Goal: Obtain resource: Download file/media

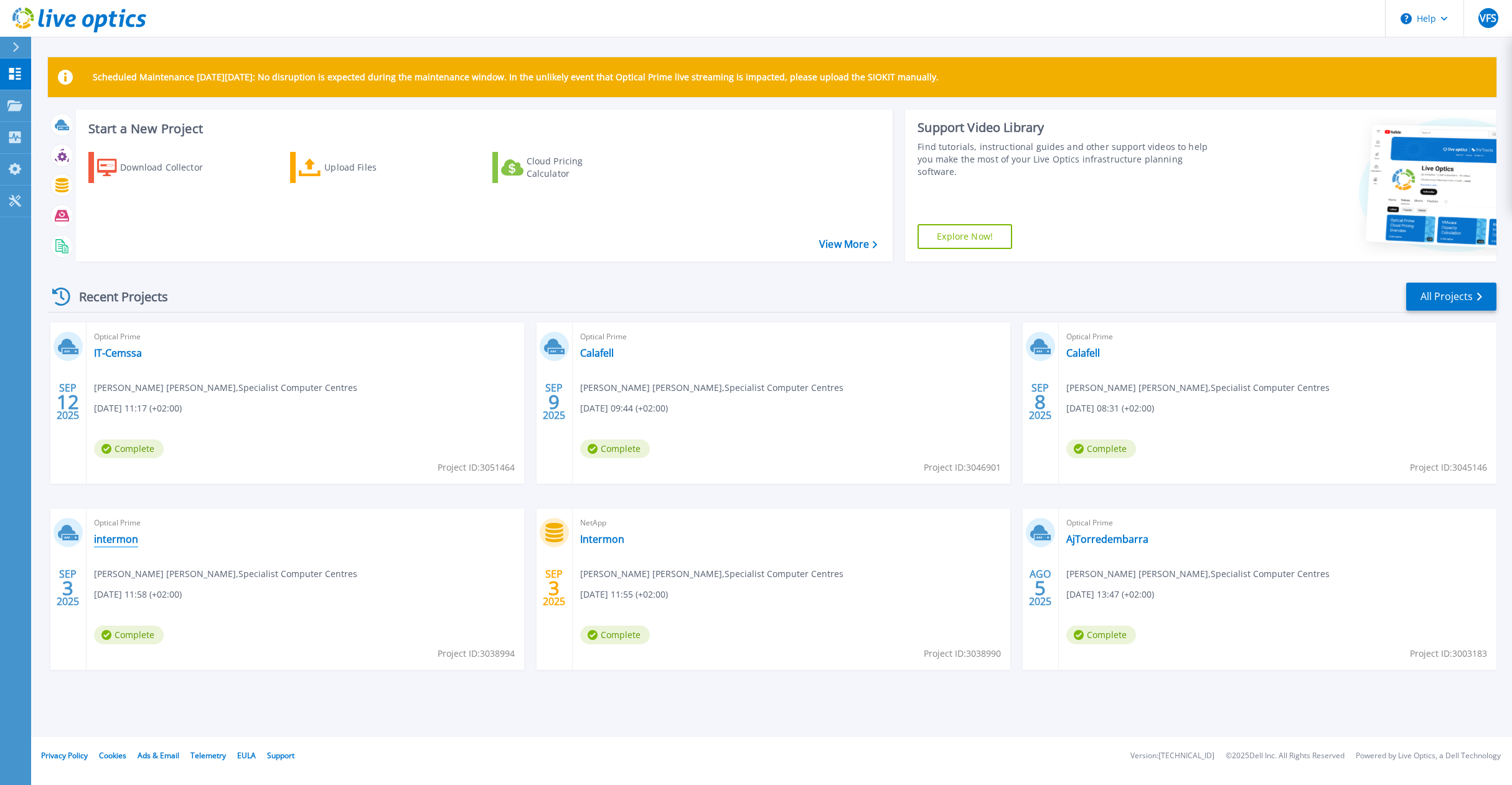
click at [110, 540] on link "intermon" at bounding box center [116, 538] width 44 height 12
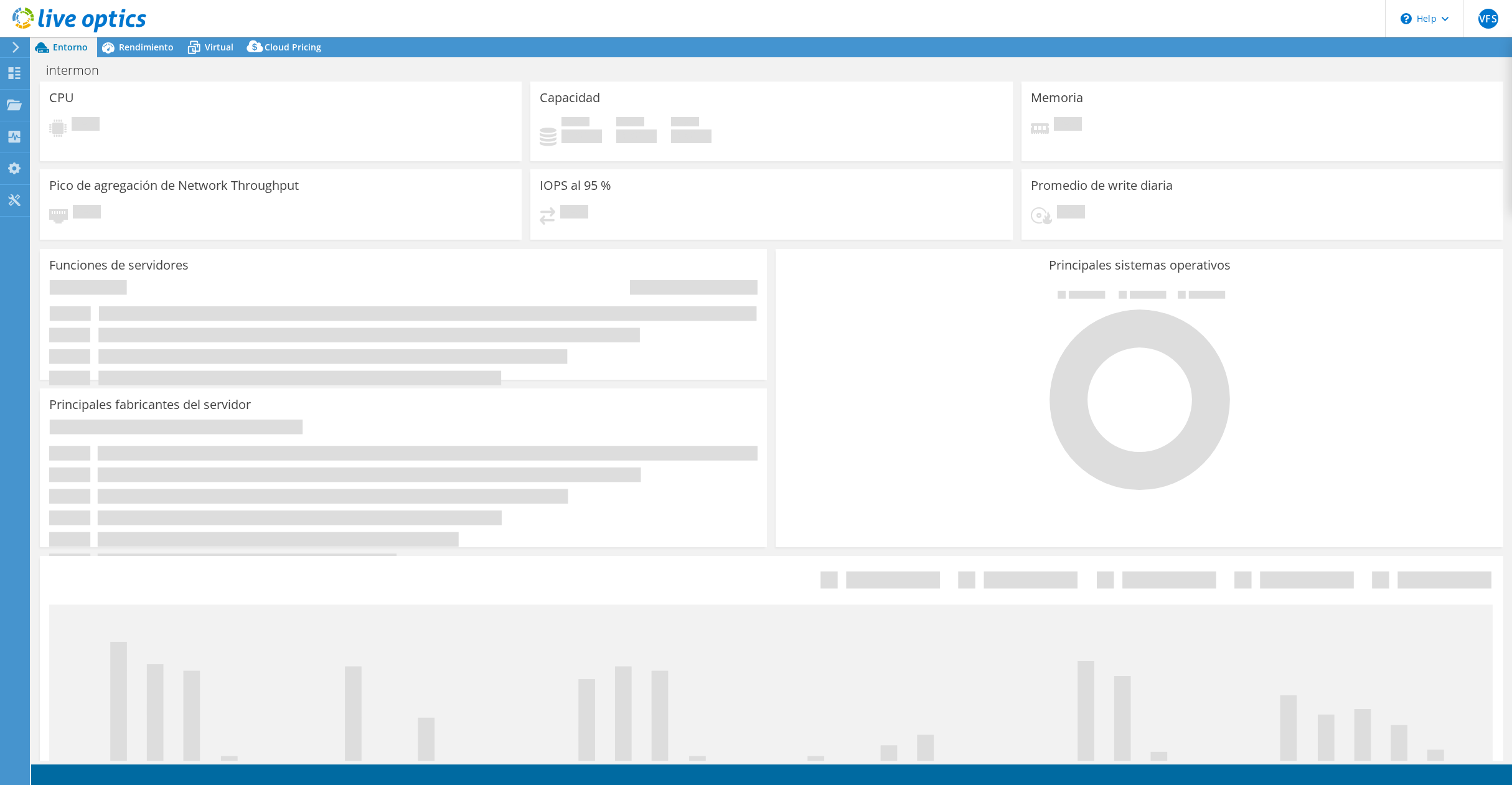
select select "USD"
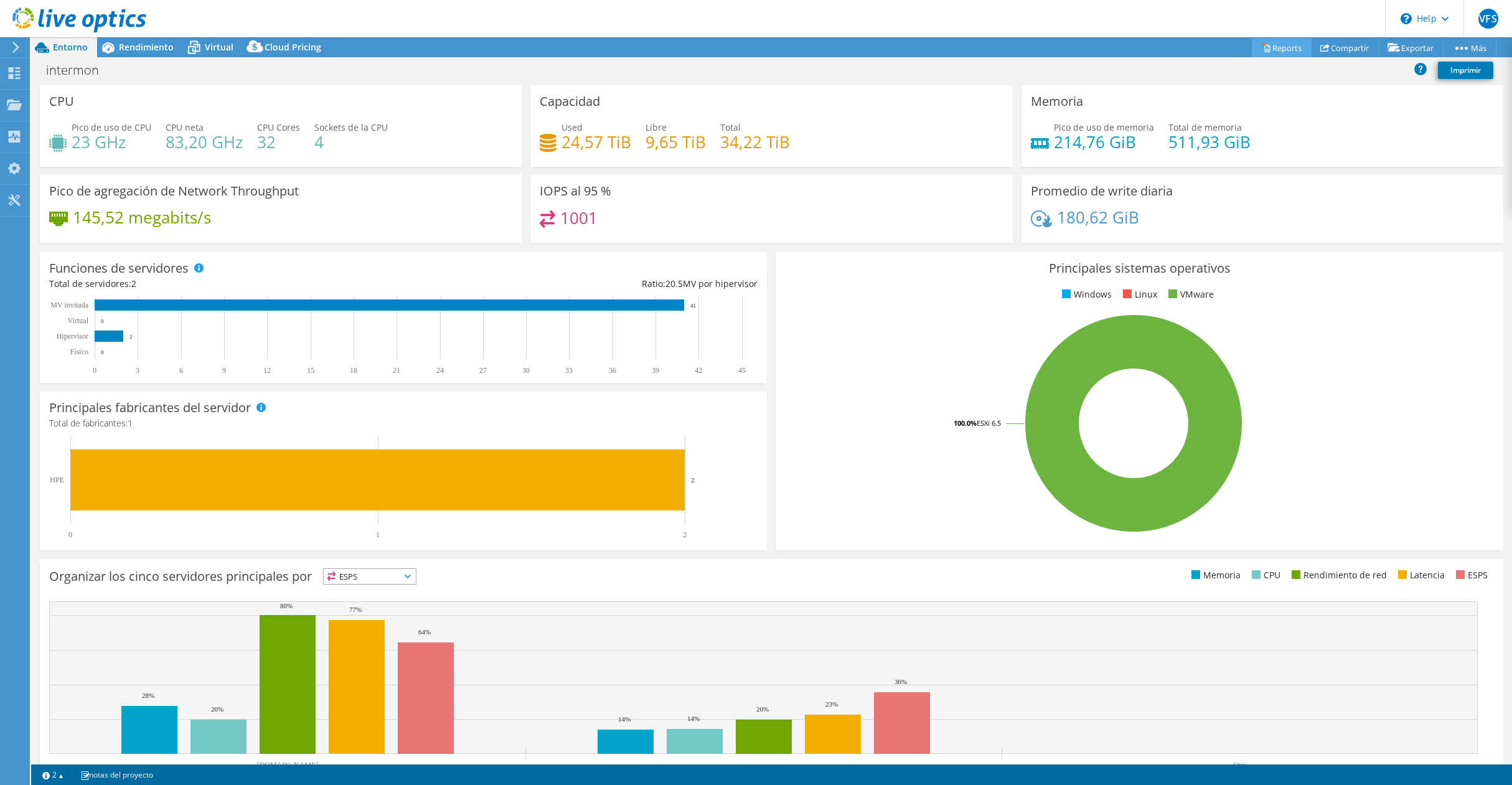
click at [1278, 45] on link "Reports" at bounding box center [1281, 47] width 60 height 19
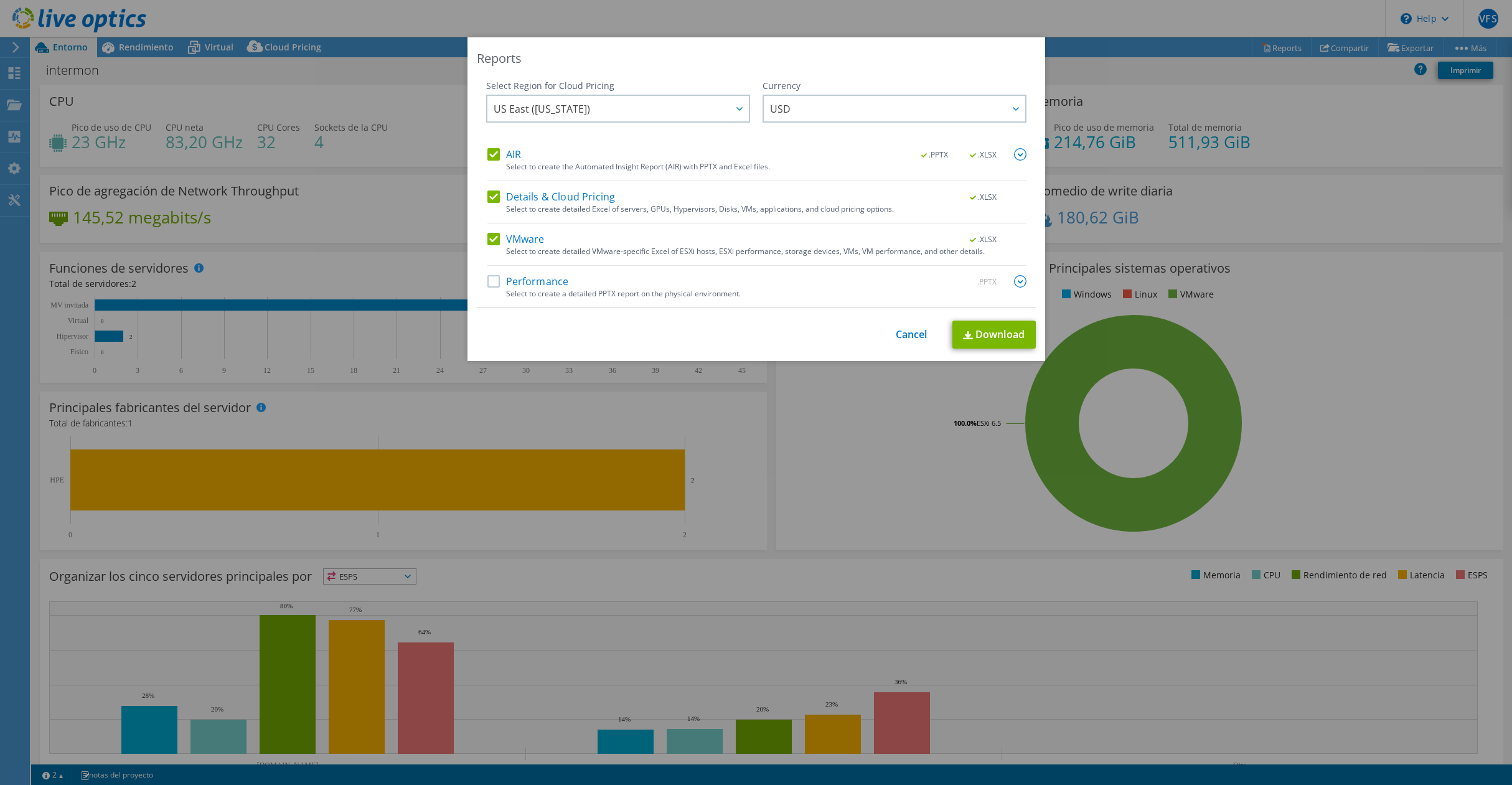
click at [488, 281] on label "Performance" at bounding box center [528, 281] width 81 height 12
click at [0, 0] on input "Performance" at bounding box center [0, 0] width 0 height 0
click at [631, 117] on span "US East ([US_STATE])" at bounding box center [621, 109] width 255 height 26
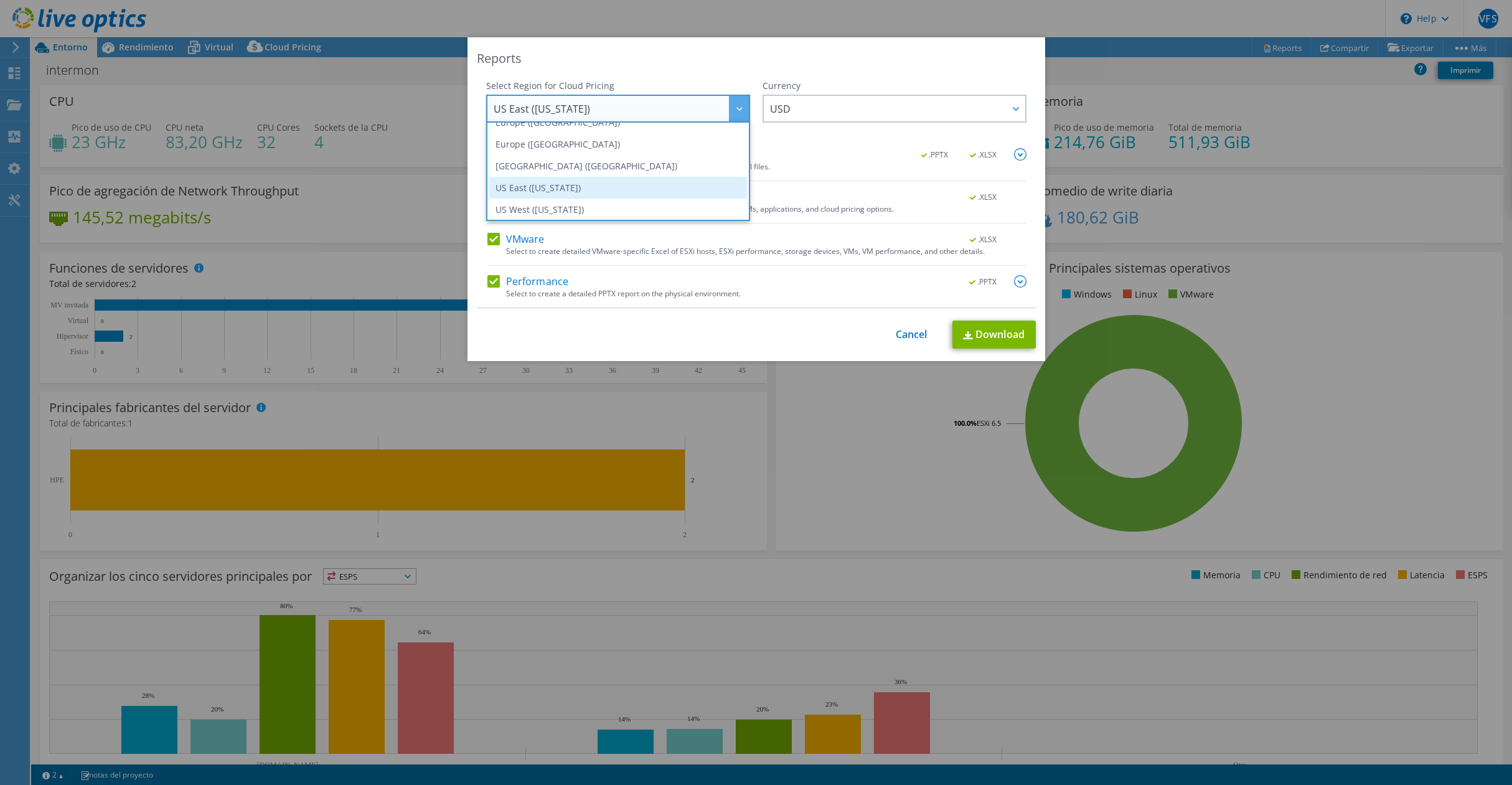
scroll to position [128, 0]
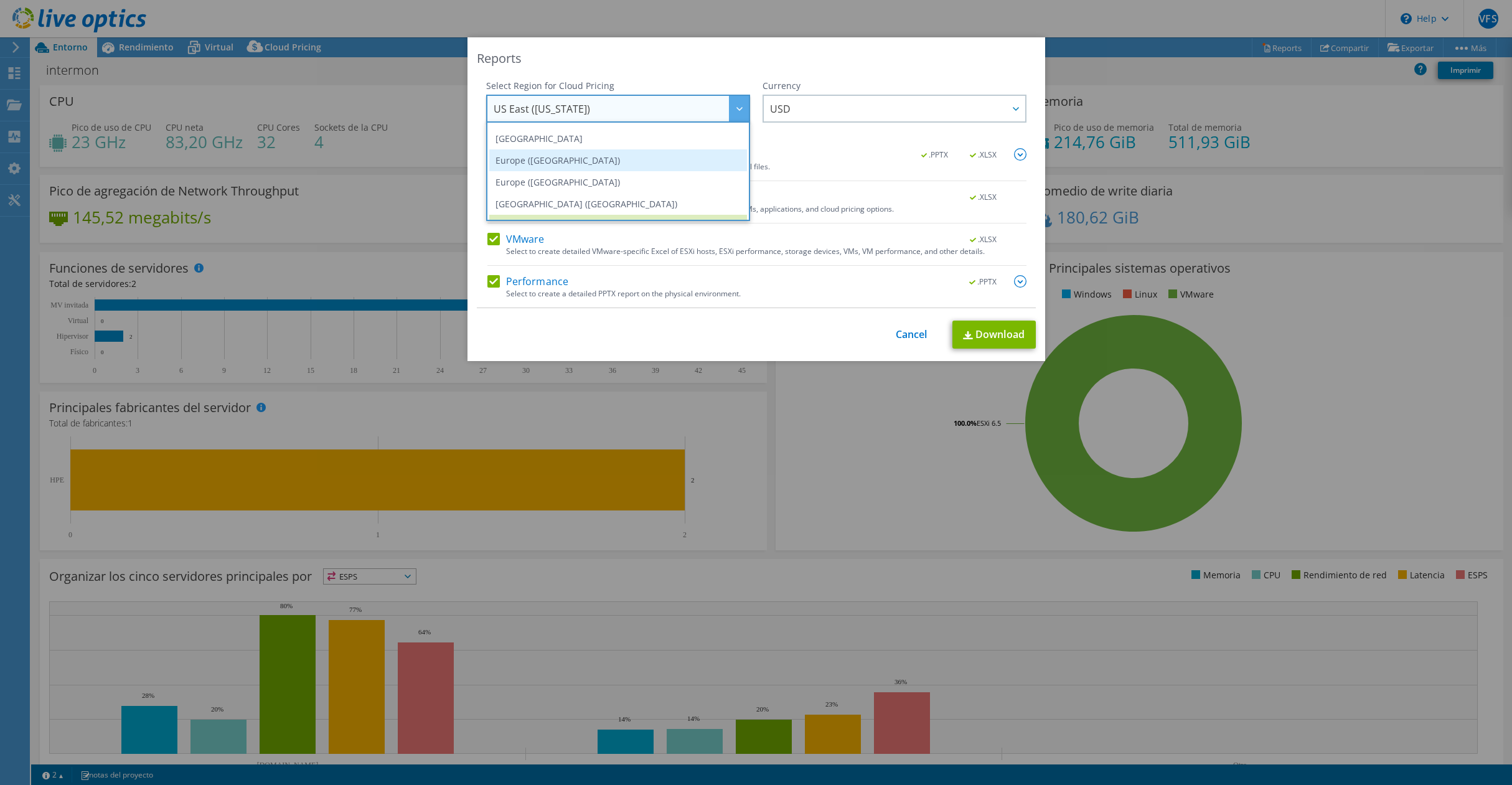
click at [557, 155] on li "Europe ([GEOGRAPHIC_DATA])" at bounding box center [618, 160] width 258 height 22
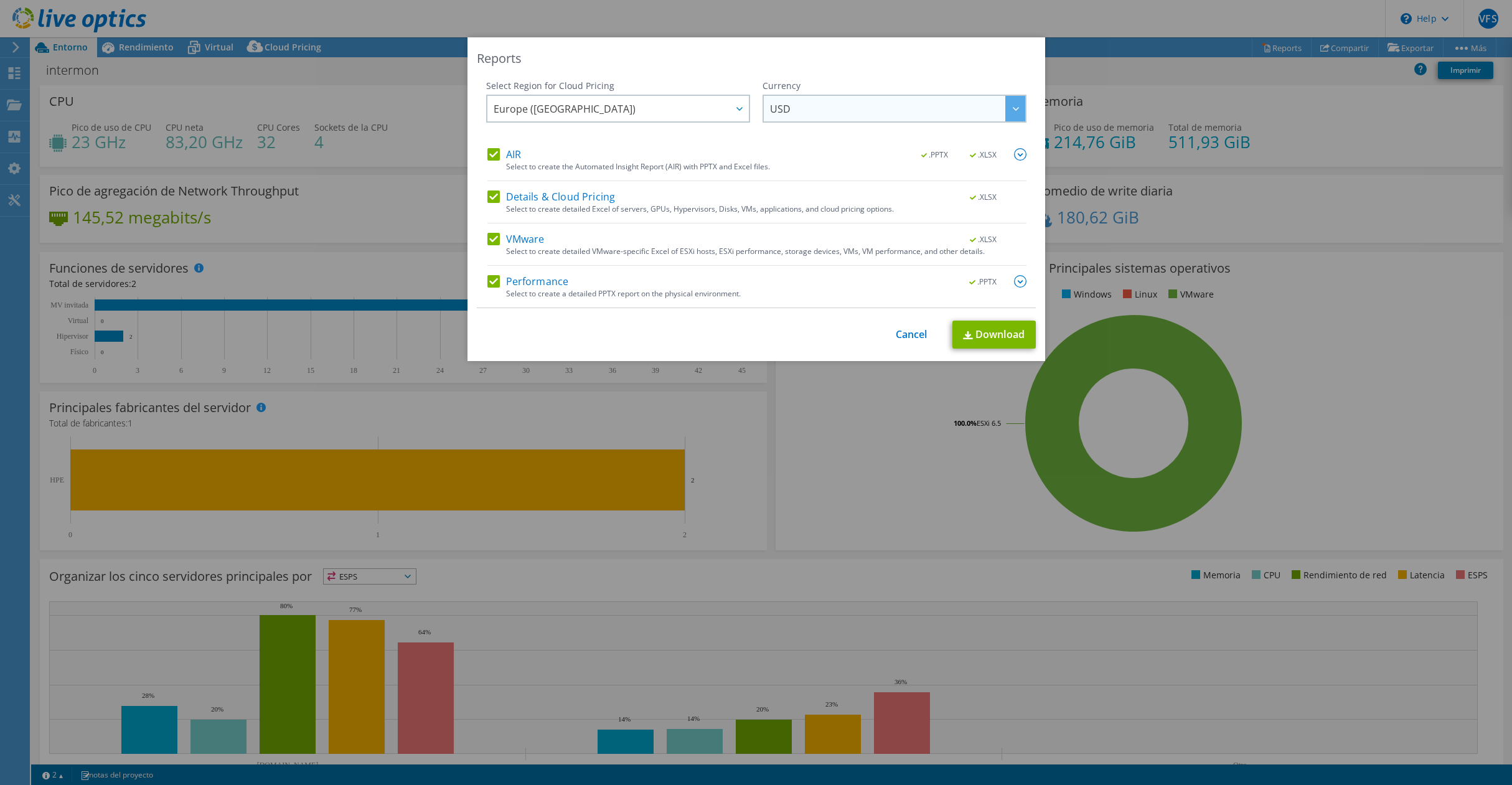
click at [804, 109] on span "USD" at bounding box center [897, 109] width 255 height 26
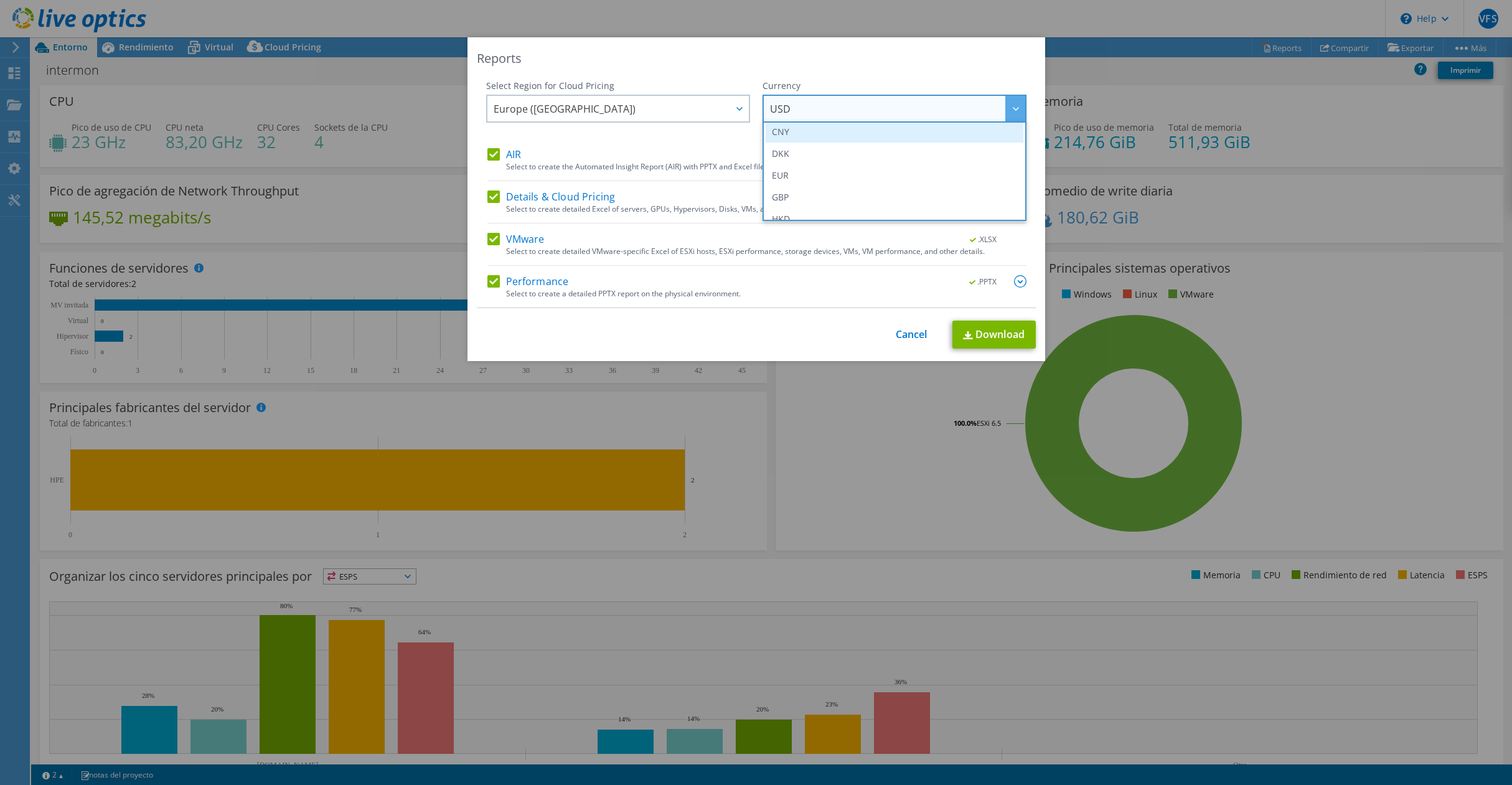
scroll to position [175, 0]
click at [786, 136] on li "EUR" at bounding box center [894, 135] width 258 height 22
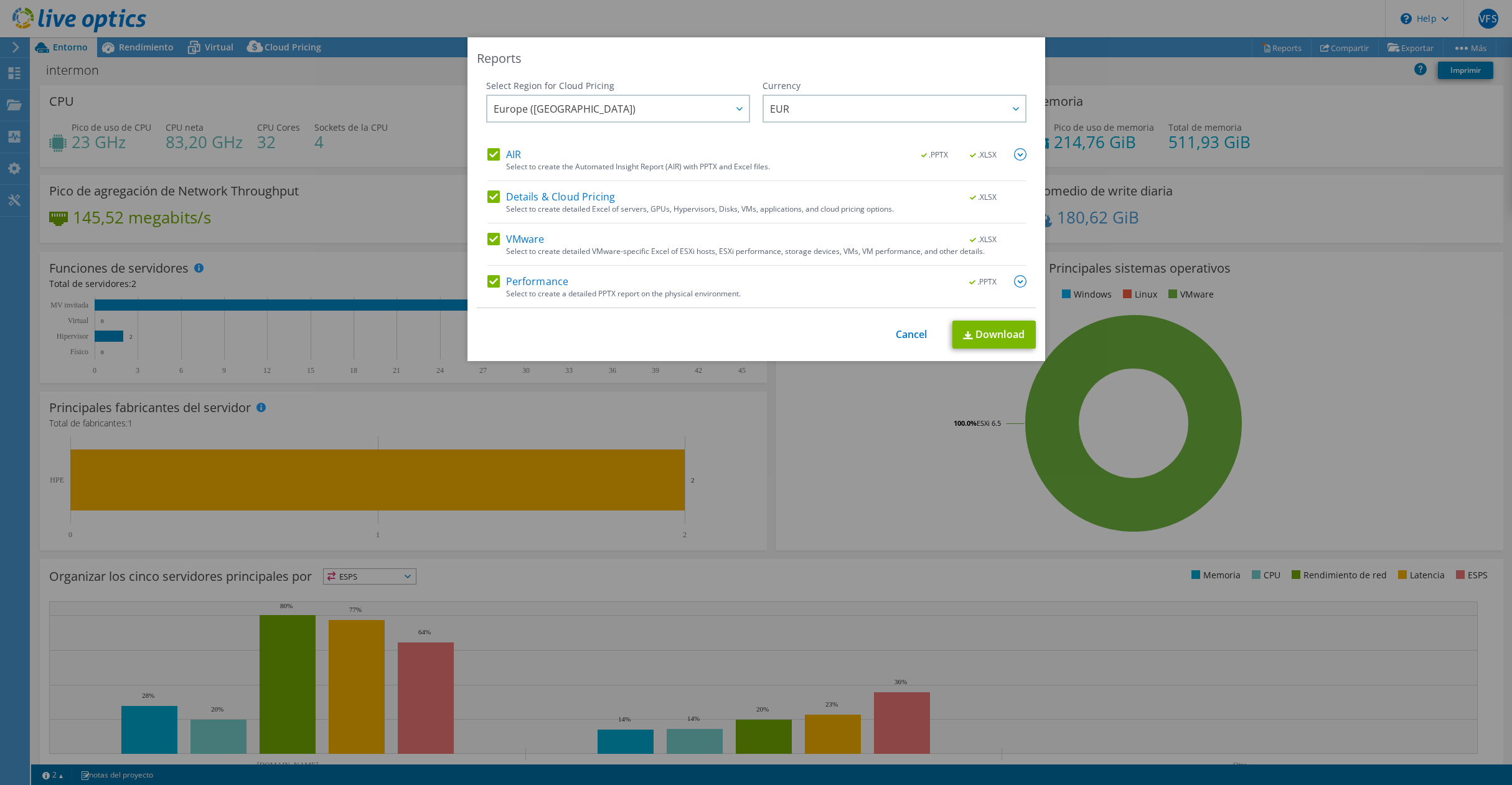
click at [1015, 151] on img at bounding box center [1020, 154] width 12 height 12
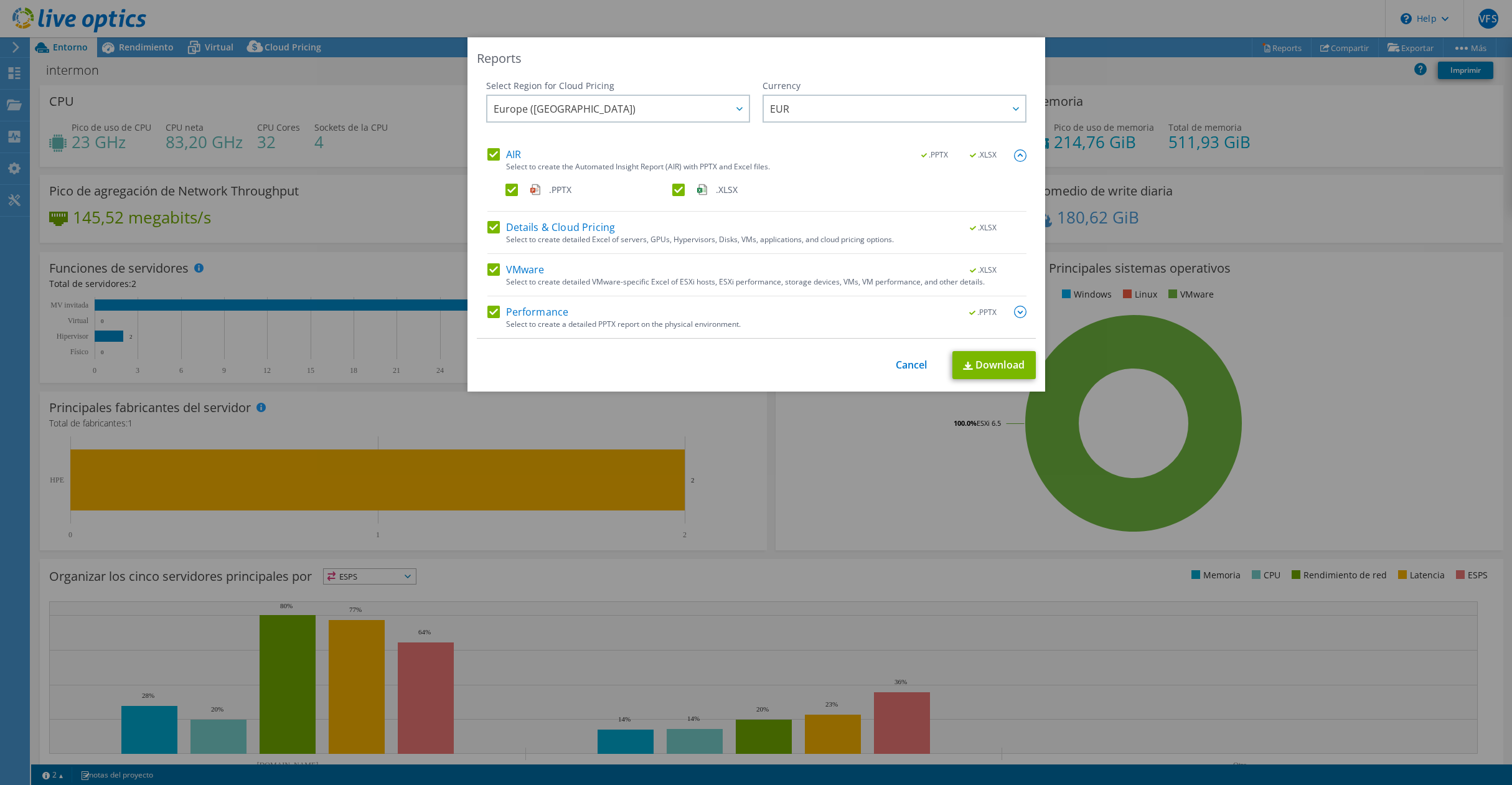
click at [1018, 306] on img at bounding box center [1020, 311] width 12 height 12
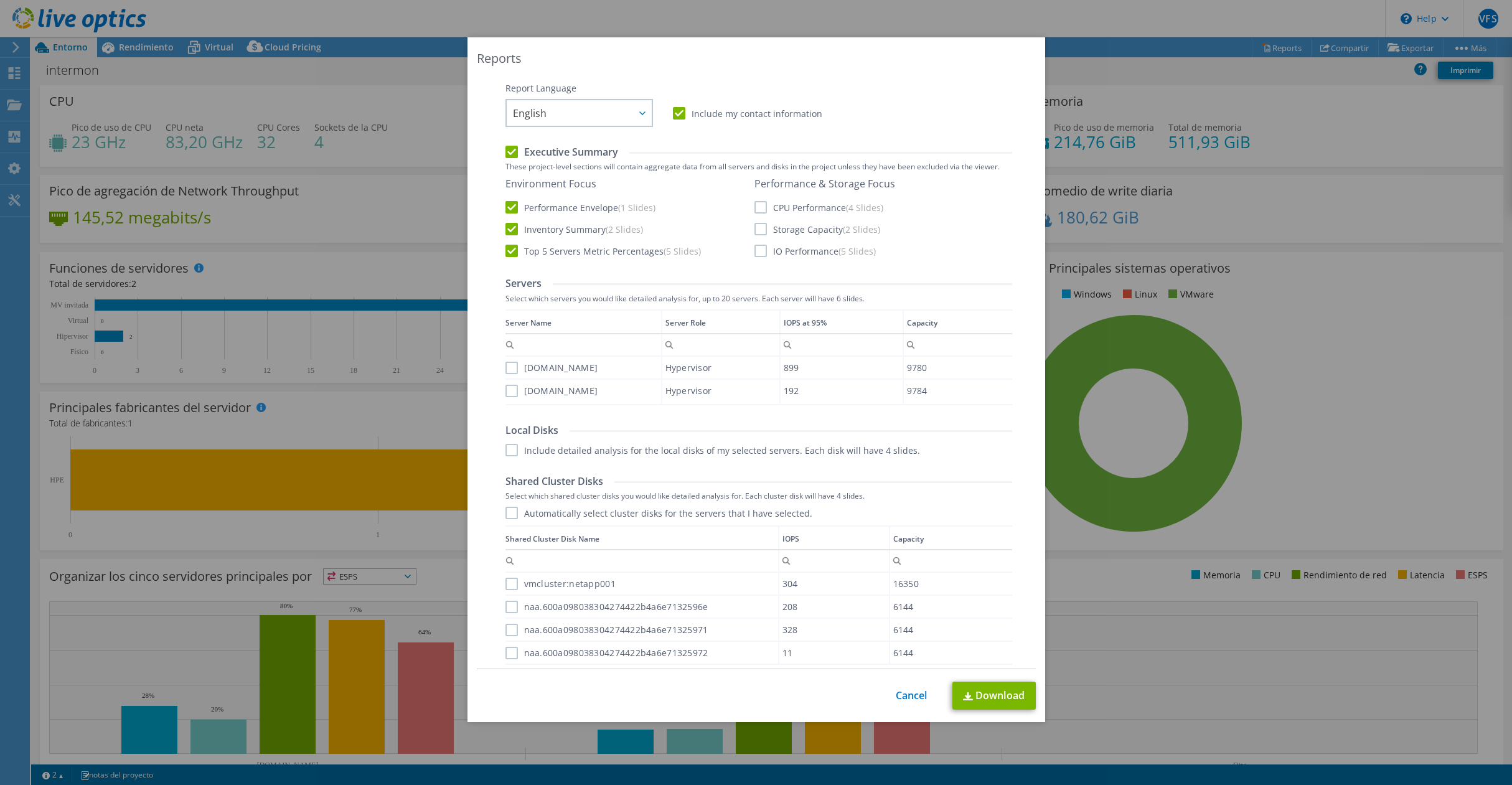
scroll to position [368, 0]
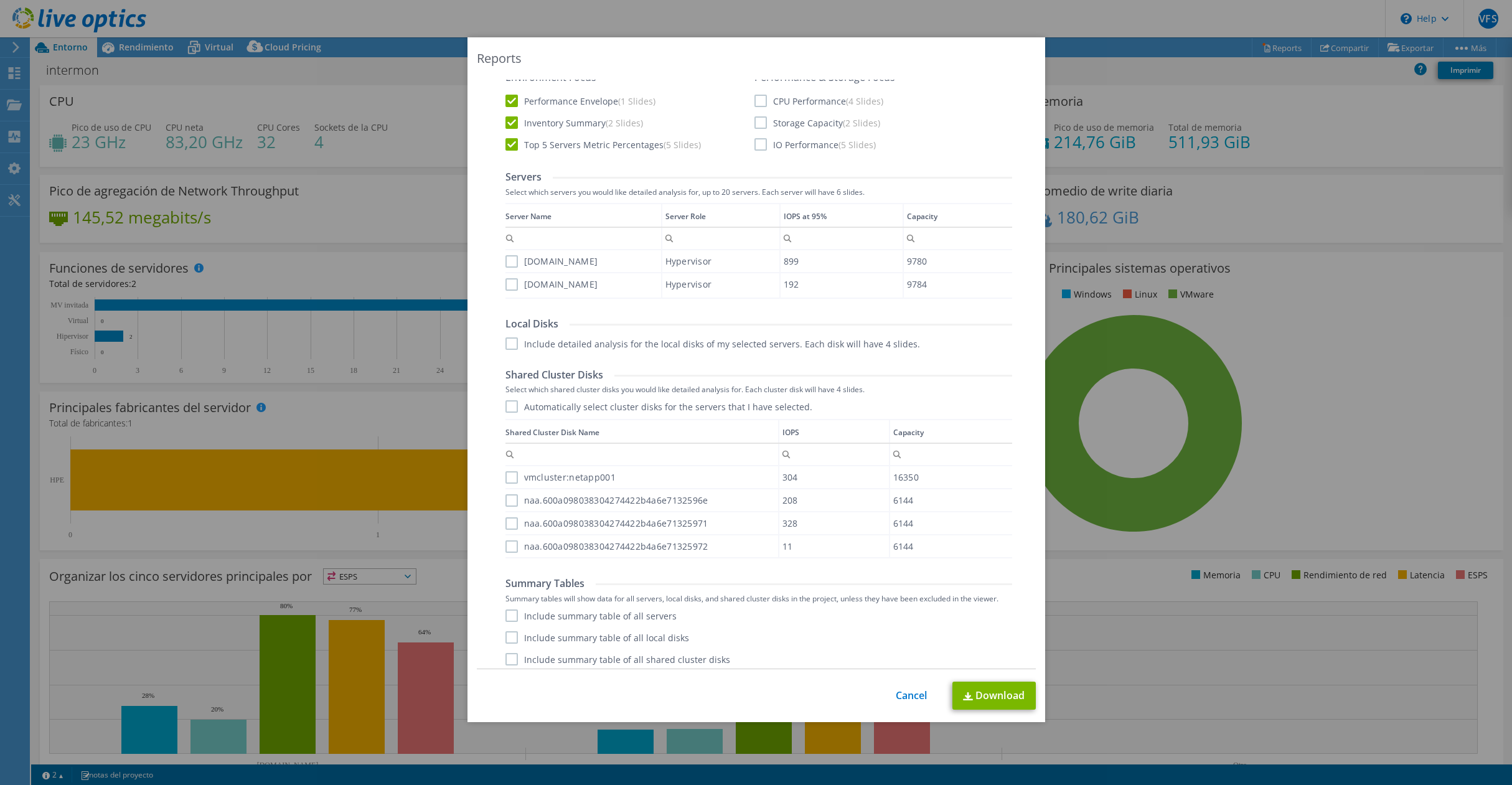
click at [506, 262] on label "[DOMAIN_NAME]" at bounding box center [552, 261] width 93 height 12
click at [0, 0] on input "[DOMAIN_NAME]" at bounding box center [0, 0] width 0 height 0
click at [506, 283] on label "[DOMAIN_NAME]" at bounding box center [552, 284] width 93 height 12
click at [0, 0] on input "[DOMAIN_NAME]" at bounding box center [0, 0] width 0 height 0
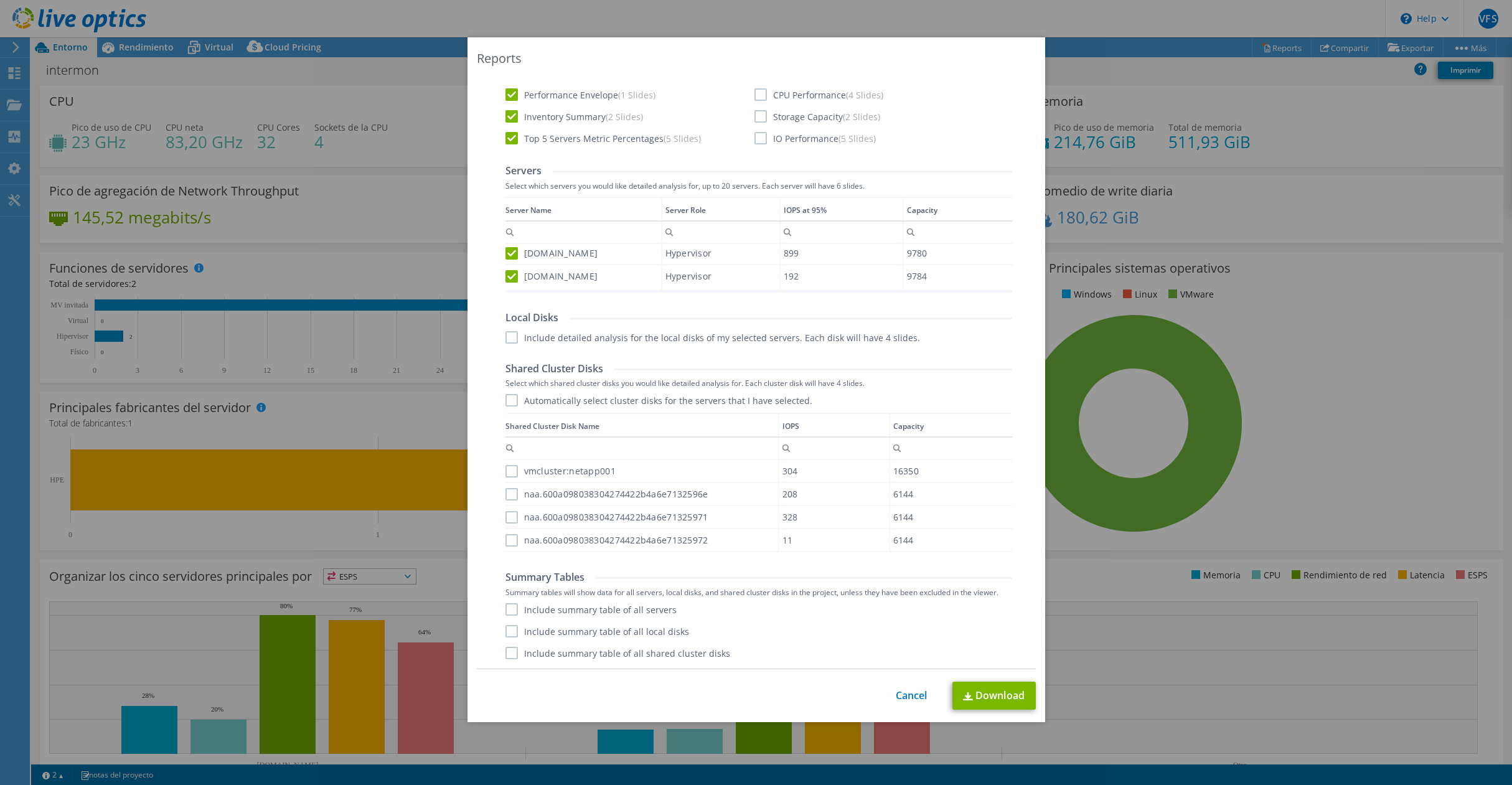
click at [506, 397] on label "Automatically select cluster disks for the servers that I have selected." at bounding box center [659, 400] width 307 height 12
click at [0, 0] on input "Automatically select cluster disks for the servers that I have selected." at bounding box center [0, 0] width 0 height 0
click at [508, 609] on label "Include summary table of all servers" at bounding box center [591, 609] width 171 height 12
click at [0, 0] on input "Include summary table of all servers" at bounding box center [0, 0] width 0 height 0
click at [506, 650] on label "Include summary table of all shared cluster disks" at bounding box center [618, 652] width 225 height 12
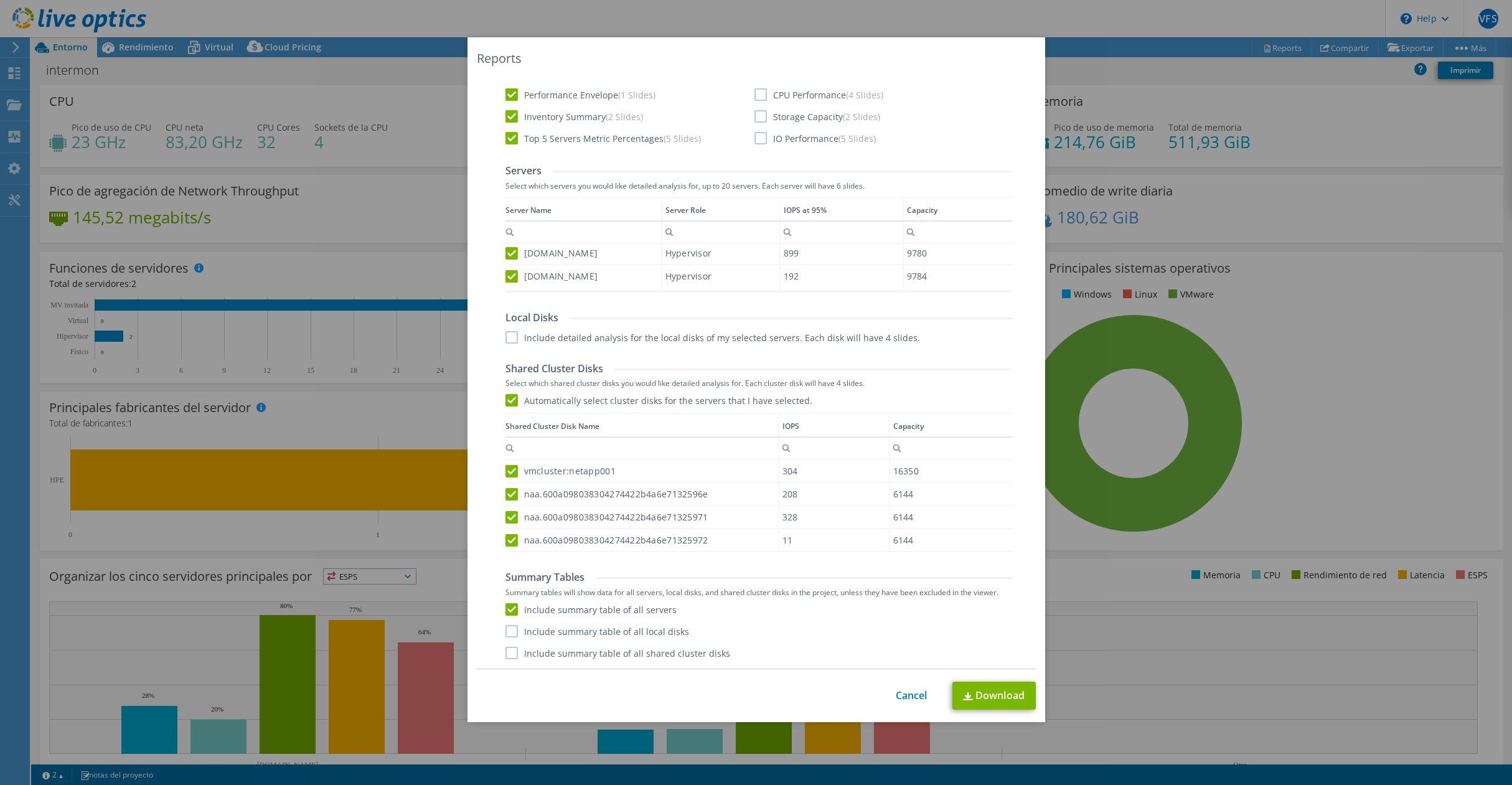
click at [0, 0] on input "Include summary table of all shared cluster disks" at bounding box center [0, 0] width 0 height 0
click at [996, 689] on link "Download" at bounding box center [994, 695] width 83 height 28
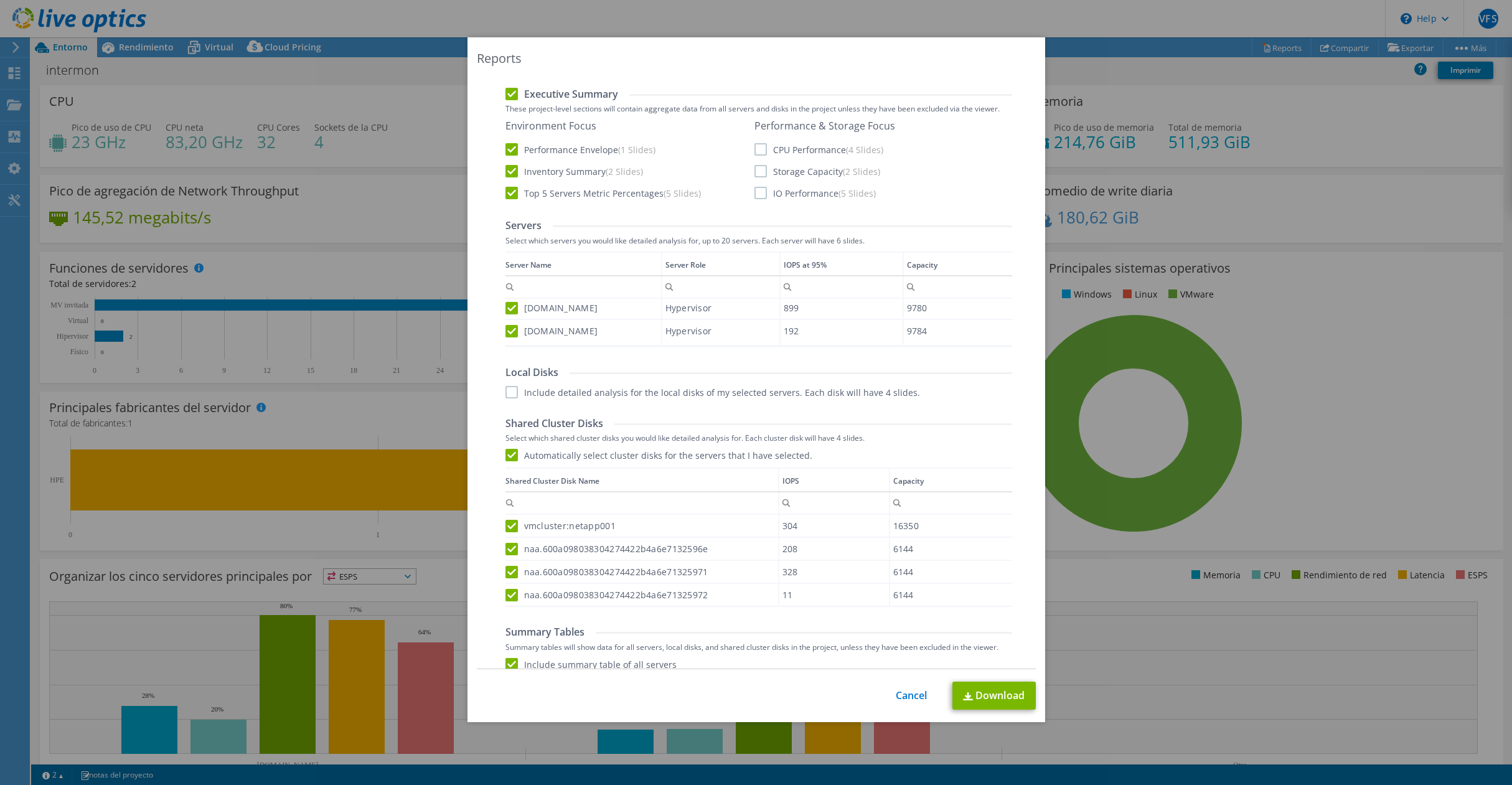
scroll to position [200, 0]
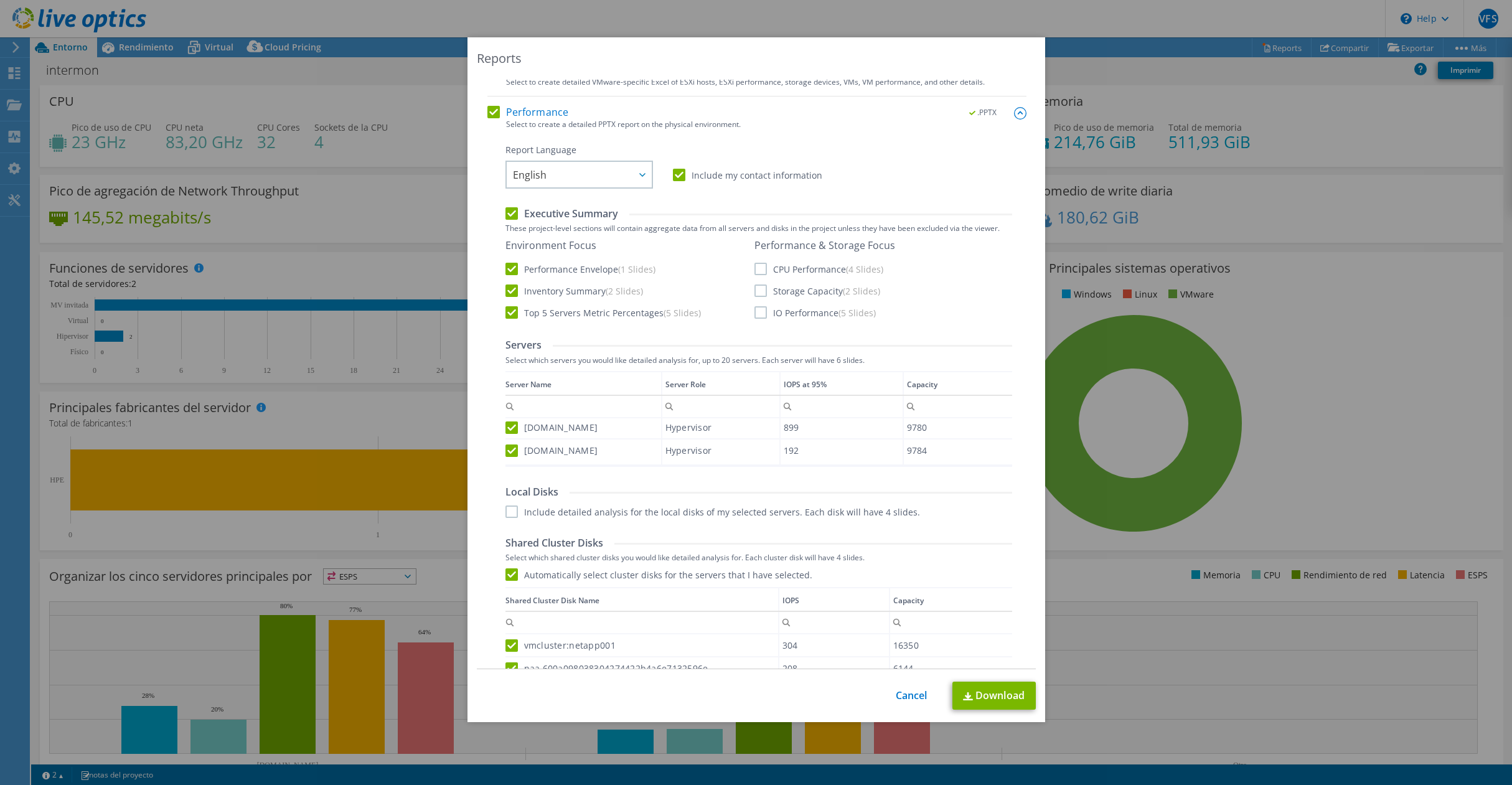
click at [758, 269] on label "CPU Performance (4 Slides)" at bounding box center [818, 269] width 129 height 12
click at [0, 0] on input "CPU Performance (4 Slides)" at bounding box center [0, 0] width 0 height 0
click at [756, 293] on label "Storage Capacity (2 Slides)" at bounding box center [817, 290] width 126 height 12
click at [0, 0] on input "Storage Capacity (2 Slides)" at bounding box center [0, 0] width 0 height 0
click at [758, 311] on label "IO Performance (5 Slides)" at bounding box center [815, 312] width 121 height 12
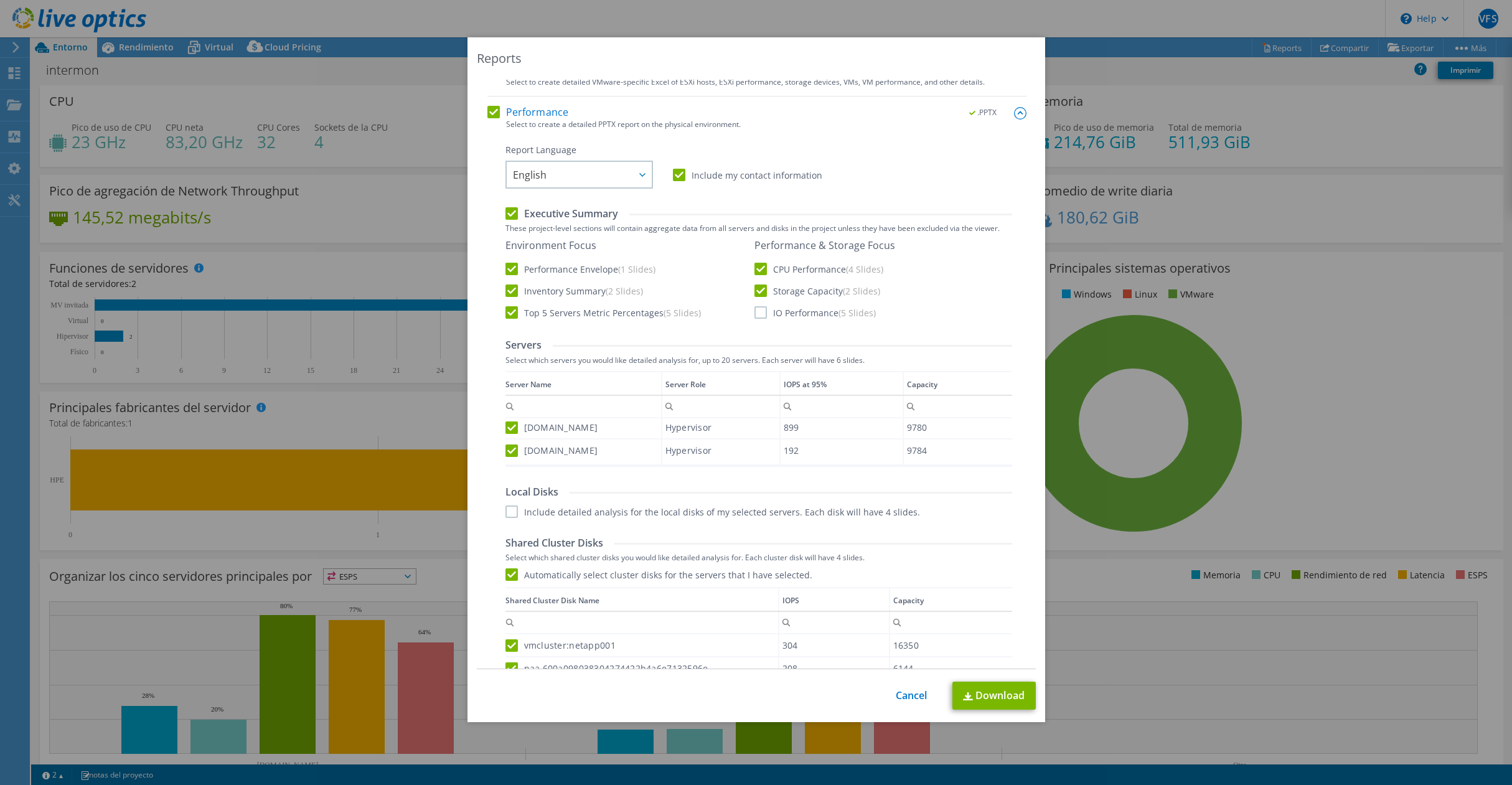
click at [0, 0] on input "IO Performance (5 Slides)" at bounding box center [0, 0] width 0 height 0
click at [986, 698] on link "Download" at bounding box center [994, 695] width 83 height 28
